Goal: Navigation & Orientation: Find specific page/section

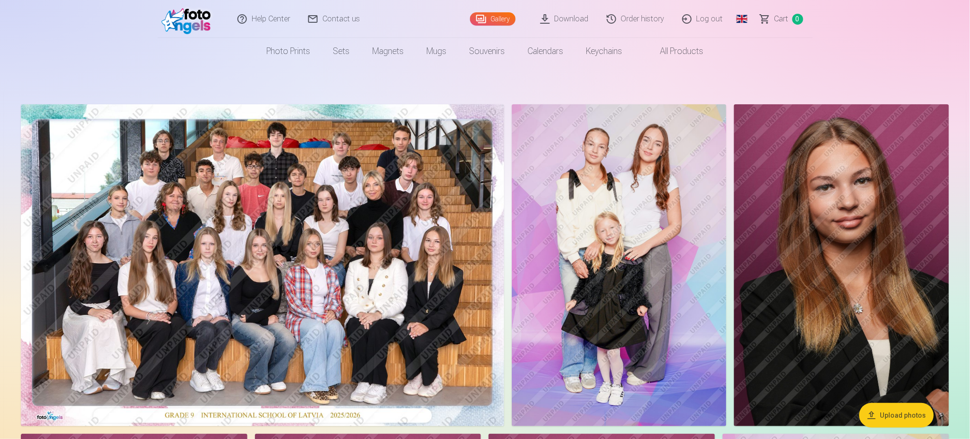
click at [638, 14] on link "Order history" at bounding box center [635, 19] width 75 height 38
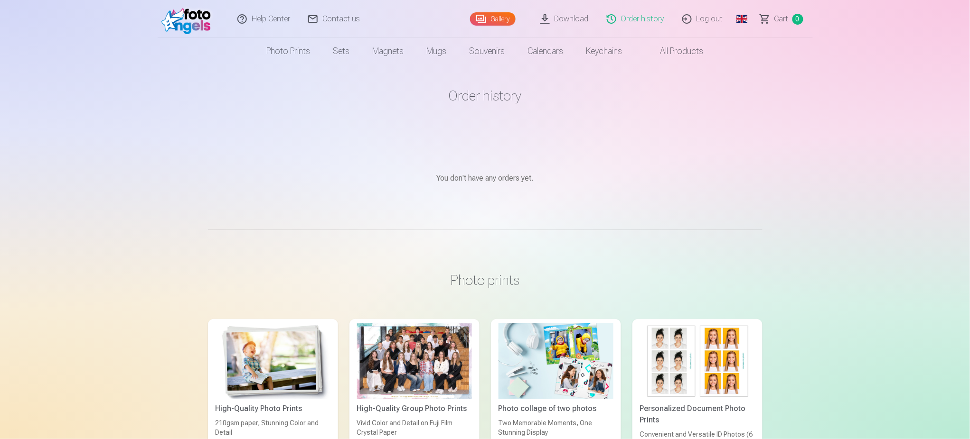
click at [566, 15] on link "Download" at bounding box center [565, 19] width 66 height 38
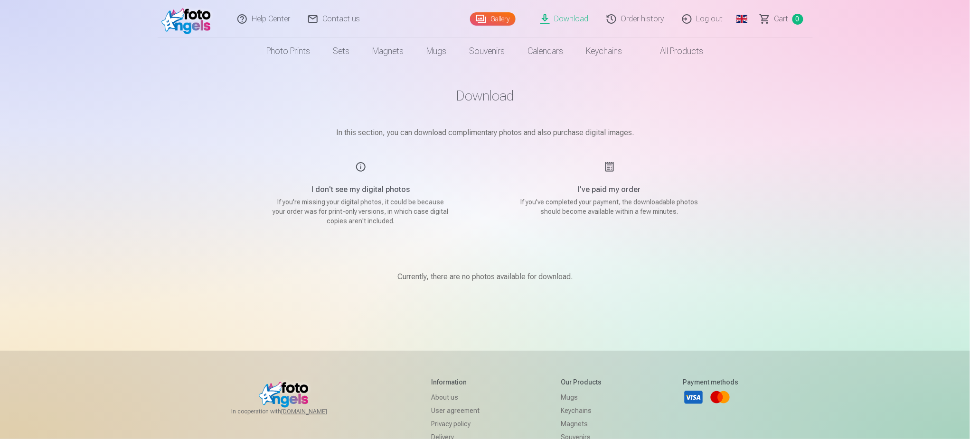
click at [626, 17] on link "Order history" at bounding box center [635, 19] width 75 height 38
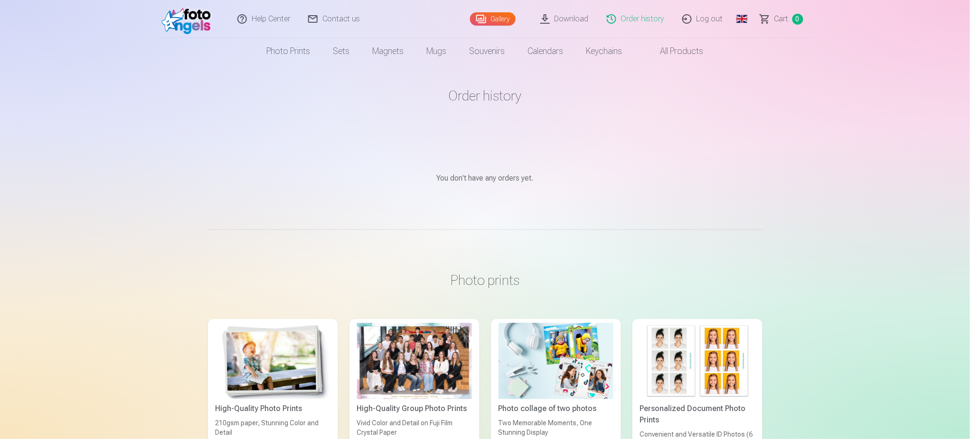
click at [574, 22] on link "Download" at bounding box center [565, 19] width 66 height 38
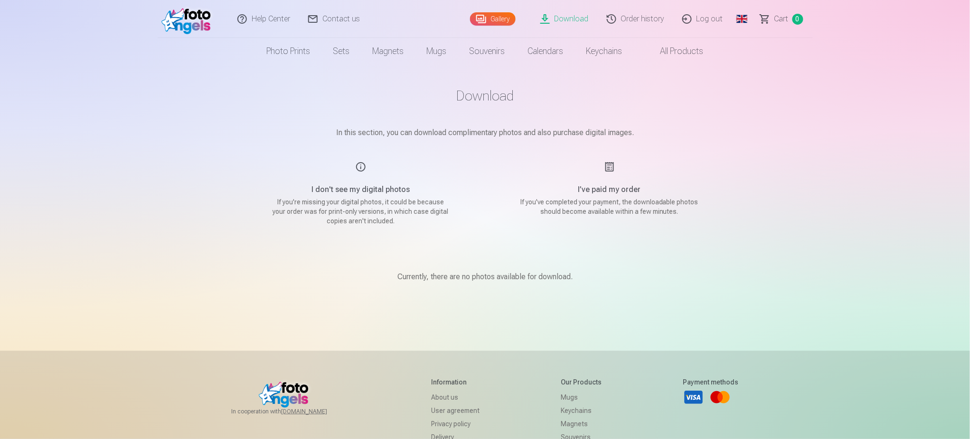
click at [486, 22] on link "Gallery" at bounding box center [493, 18] width 46 height 13
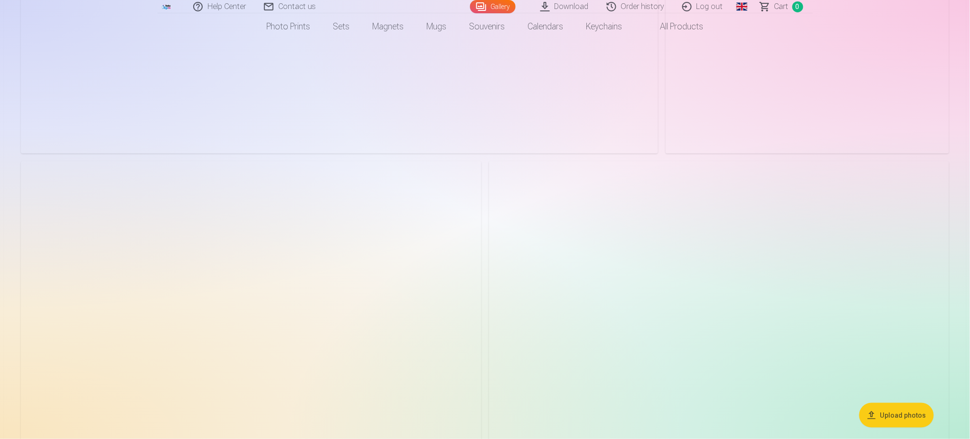
scroll to position [1329, 0]
